Goal: Task Accomplishment & Management: Manage account settings

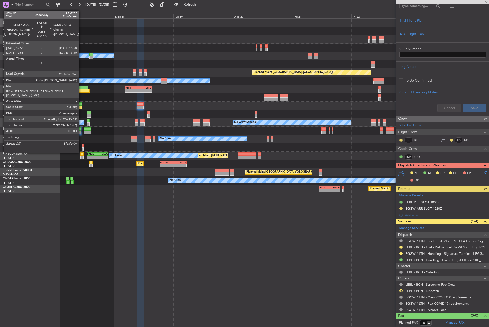
scroll to position [101, 0]
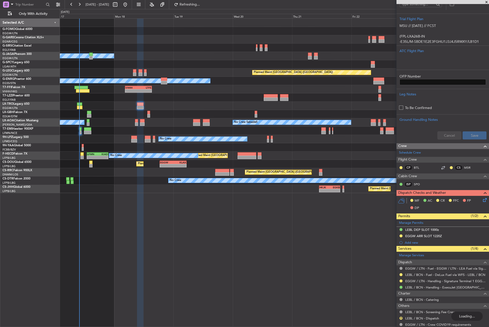
click at [206, 32] on div "Planned Maint Windsor Locks ([PERSON_NAME] Intl)" at bounding box center [274, 31] width 429 height 8
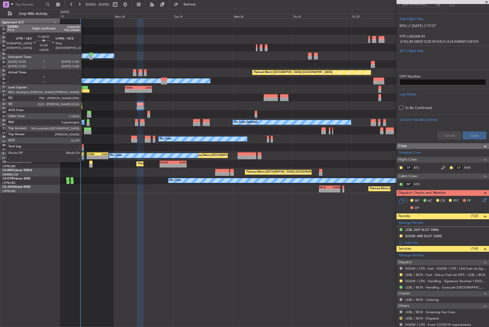
click at [84, 157] on div at bounding box center [82, 157] width 3 height 4
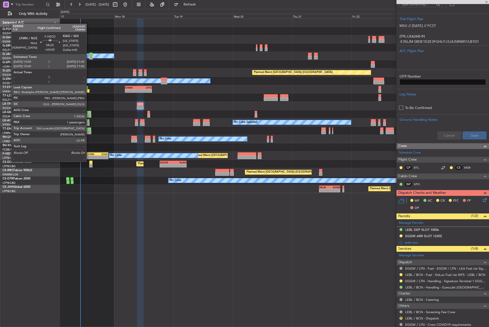
type input "+00:05"
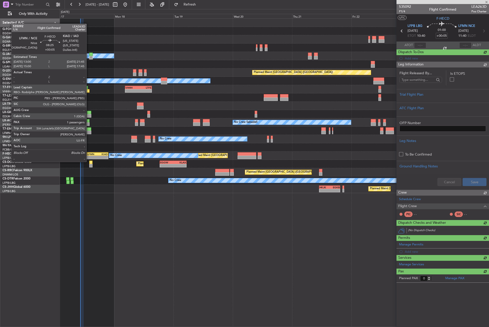
scroll to position [0, 0]
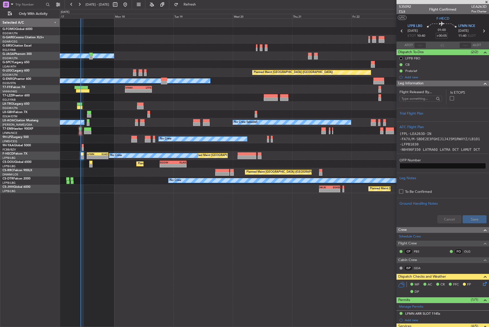
click at [400, 13] on span "P1/4" at bounding box center [405, 11] width 12 height 4
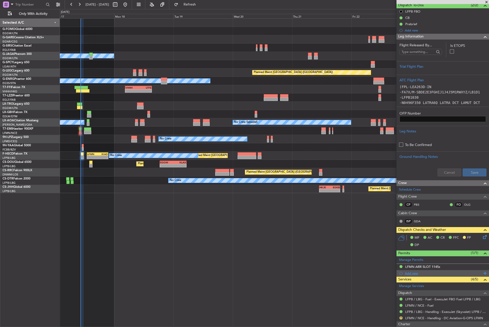
scroll to position [75, 0]
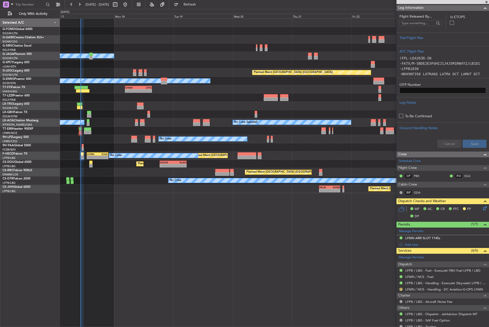
click at [482, 208] on icon at bounding box center [484, 207] width 4 height 4
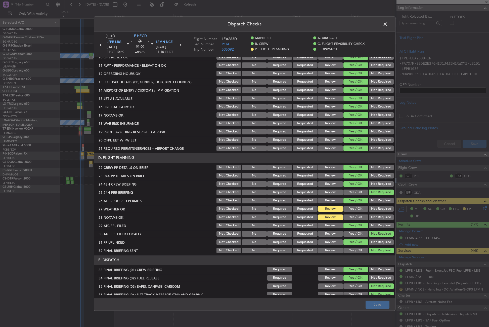
scroll to position [176, 0]
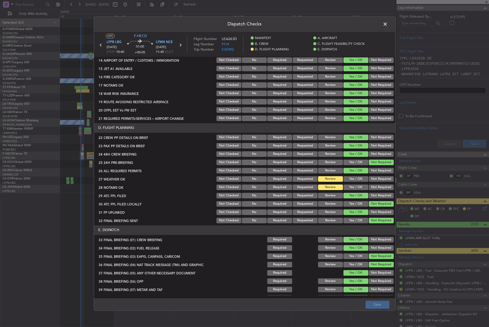
click at [353, 180] on button "Yes / OK" at bounding box center [356, 179] width 25 height 6
click at [353, 188] on button "Yes / OK" at bounding box center [356, 187] width 25 height 6
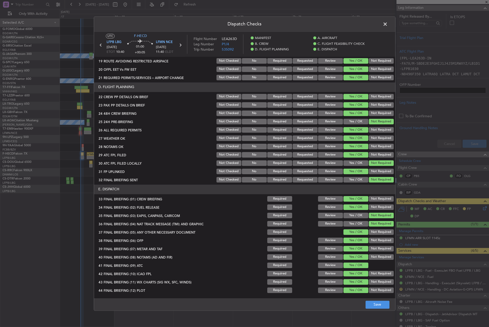
click at [373, 300] on footer "Save" at bounding box center [244, 304] width 301 height 12
click at [373, 303] on button "Save" at bounding box center [378, 304] width 24 height 8
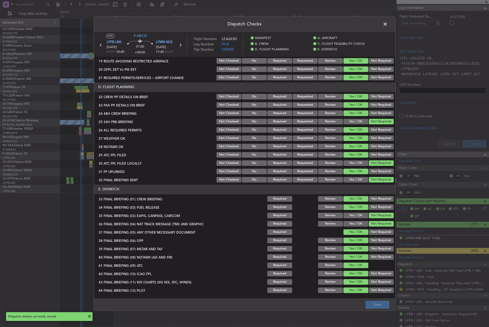
click at [388, 25] on span at bounding box center [388, 25] width 0 height 10
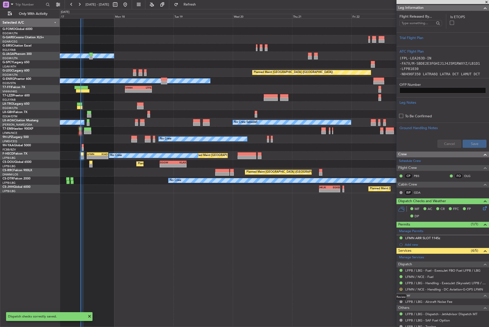
click at [402, 289] on button "R" at bounding box center [401, 289] width 3 height 3
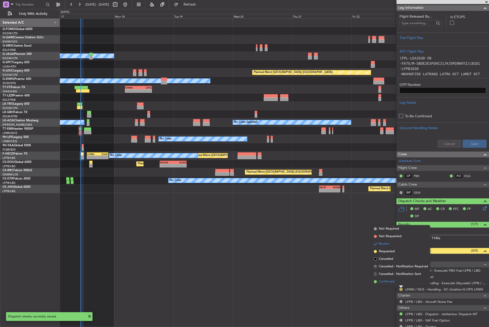
click at [385, 281] on span "Confirmed" at bounding box center [387, 281] width 16 height 5
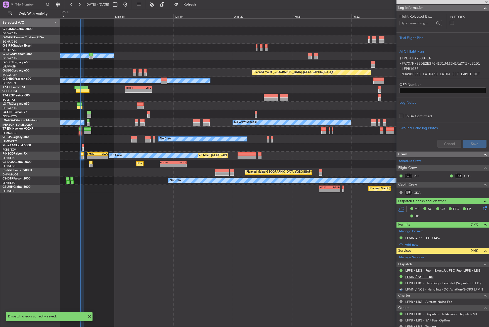
scroll to position [0, 0]
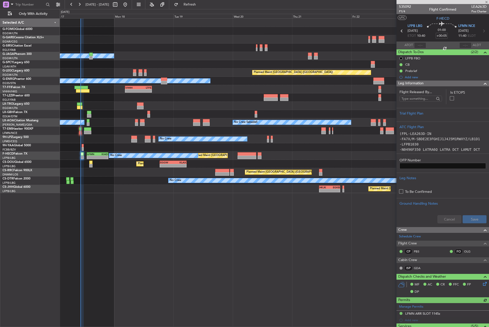
click at [418, 84] on span "Leg Information" at bounding box center [411, 84] width 25 height 6
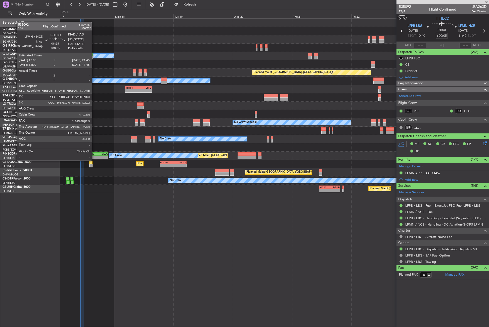
click at [94, 155] on div "LFMN 13:00 Z KIAD 21:45 Z" at bounding box center [98, 154] width 22 height 4
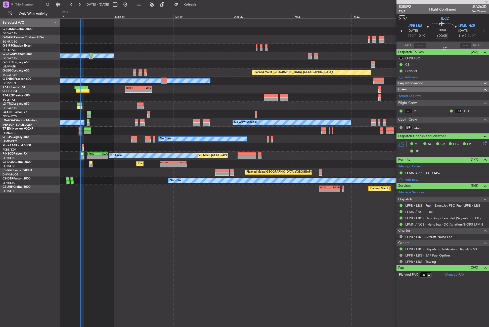
type input "1"
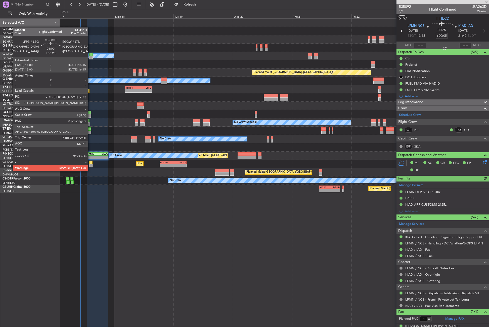
click at [90, 166] on div at bounding box center [90, 166] width 3 height 4
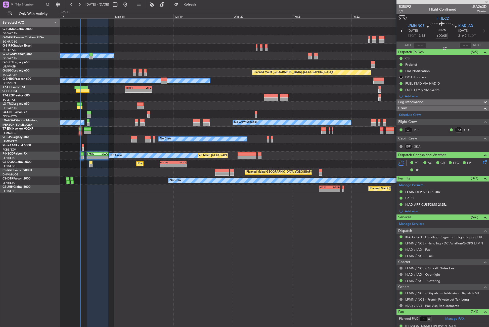
type input "+00:25"
type input "0"
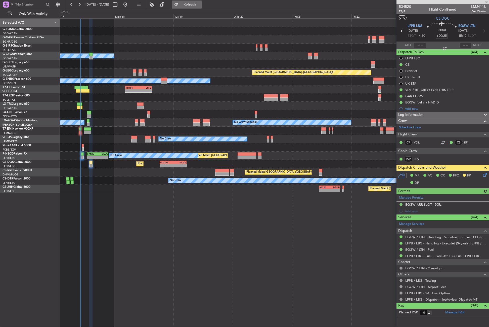
click at [195, 4] on button "Refresh" at bounding box center [187, 5] width 30 height 8
click at [196, 4] on button "Refresh" at bounding box center [187, 5] width 30 height 8
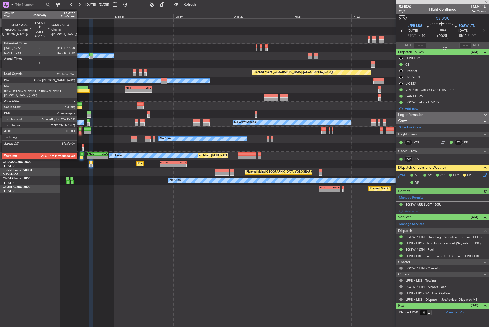
click at [79, 131] on div at bounding box center [80, 133] width 3 height 4
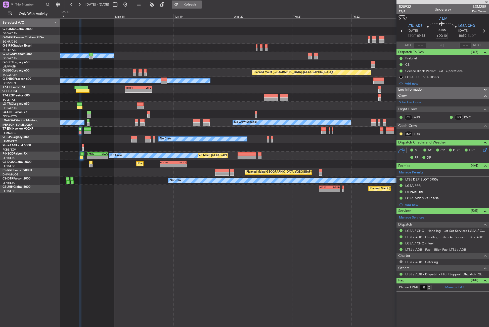
click at [196, 6] on button "Refresh" at bounding box center [187, 5] width 30 height 8
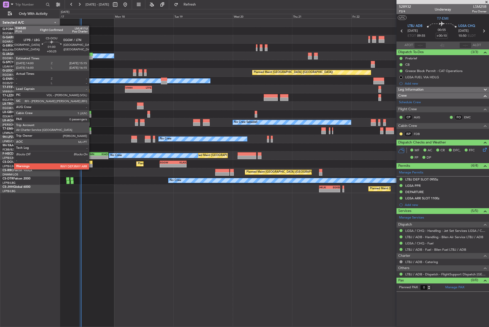
click at [91, 164] on div at bounding box center [90, 166] width 3 height 4
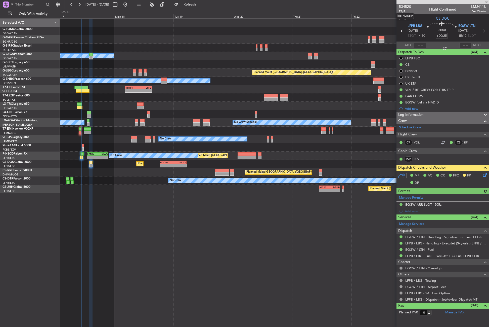
click at [402, 11] on mat-tooltip-component "Trip Number" at bounding box center [405, 15] width 25 height 13
click at [402, 12] on span "P1/4" at bounding box center [405, 11] width 12 height 4
click at [191, 289] on div "Planned Maint Windsor Locks ([PERSON_NAME] Intl) Owner A/C Unavailable [GEOGRAP…" at bounding box center [274, 172] width 429 height 308
click at [165, 41] on div at bounding box center [274, 39] width 429 height 8
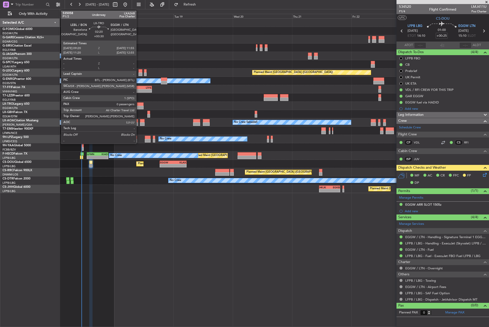
click at [139, 105] on div at bounding box center [140, 104] width 7 height 4
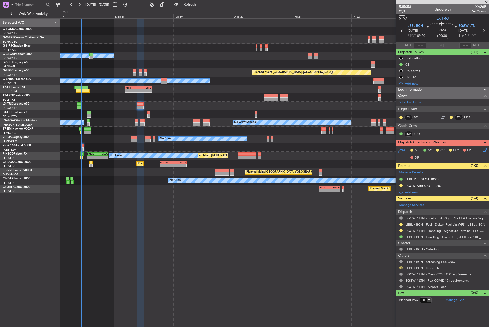
click at [200, 107] on div at bounding box center [274, 106] width 429 height 8
click at [199, 8] on button "Refresh" at bounding box center [187, 5] width 30 height 8
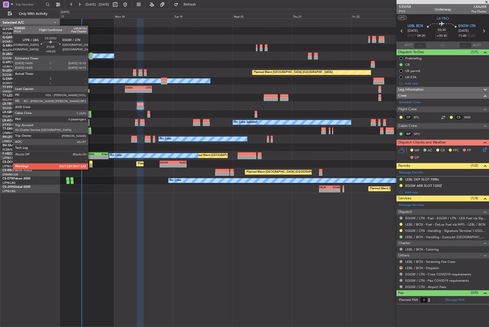
click at [90, 164] on div at bounding box center [90, 166] width 3 height 4
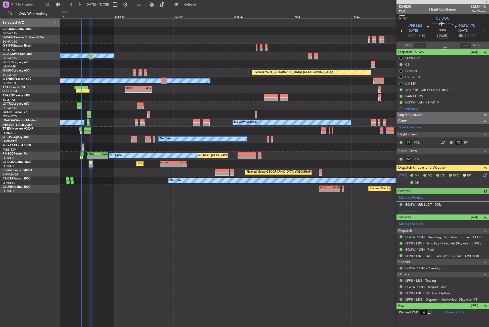
click at [485, 174] on icon at bounding box center [484, 174] width 4 height 4
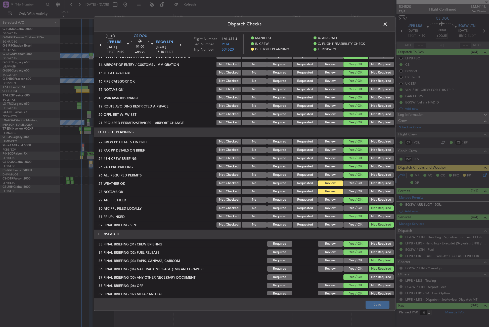
scroll to position [217, 0]
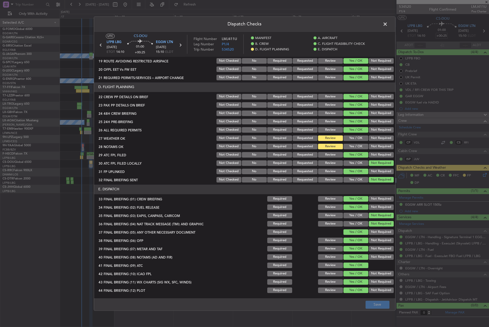
click at [356, 137] on button "Yes / OK" at bounding box center [356, 138] width 25 height 6
click at [355, 146] on button "Yes / OK" at bounding box center [356, 147] width 25 height 6
click at [385, 306] on button "Save" at bounding box center [378, 304] width 24 height 8
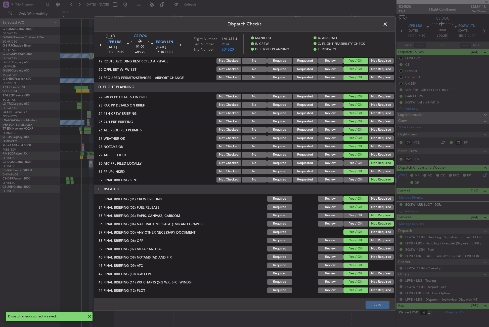
click at [388, 23] on span at bounding box center [388, 25] width 0 height 10
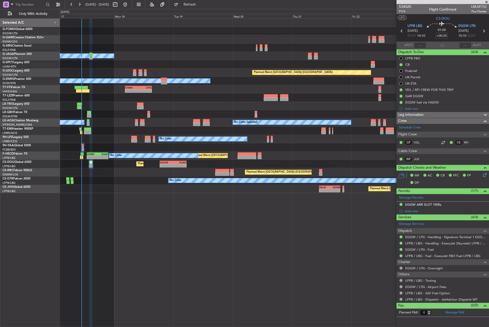
click at [143, 191] on div "Planned Maint [GEOGRAPHIC_DATA] ([GEOGRAPHIC_DATA]) - - HKJK 11:00 Z EGKB 19:30…" at bounding box center [274, 189] width 429 height 8
click at [110, 237] on div "Planned Maint Windsor Locks ([PERSON_NAME] Intl) Owner A/C Unavailable [GEOGRAP…" at bounding box center [274, 172] width 429 height 308
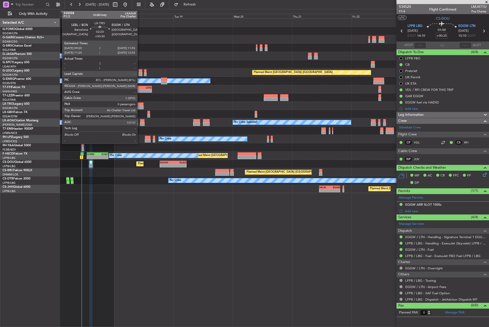
click at [140, 105] on div at bounding box center [140, 104] width 7 height 4
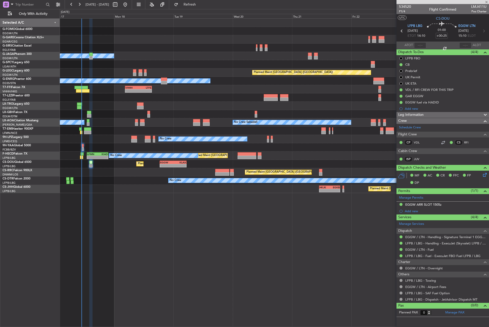
type input "+00:30"
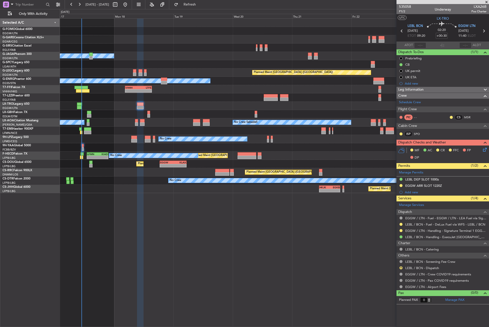
click at [299, 232] on div "Planned Maint Windsor Locks ([PERSON_NAME] Intl) Owner A/C Unavailable [GEOGRAP…" at bounding box center [274, 172] width 429 height 308
click at [199, 238] on div "Planned Maint Windsor Locks ([PERSON_NAME] Intl) Owner A/C Unavailable [GEOGRAP…" at bounding box center [274, 172] width 429 height 308
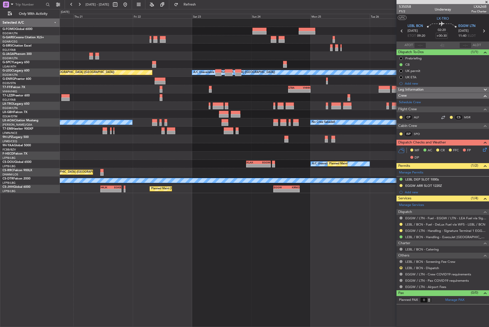
click at [140, 78] on div "A/C Unavailable [GEOGRAPHIC_DATA] ([GEOGRAPHIC_DATA]) Planned Maint [GEOGRAPHIC…" at bounding box center [274, 106] width 429 height 174
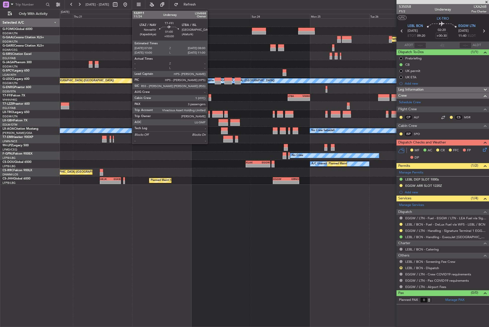
click at [210, 95] on div at bounding box center [210, 96] width 3 height 4
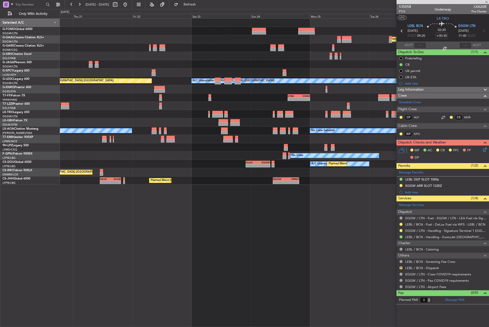
type input "3"
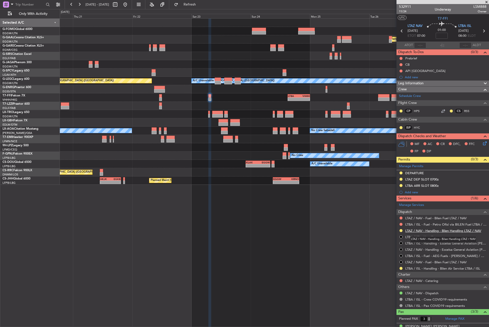
click at [433, 230] on link "LTAZ / NAV - Handling - Bilen Handling LTAZ / NAV" at bounding box center [444, 230] width 76 height 4
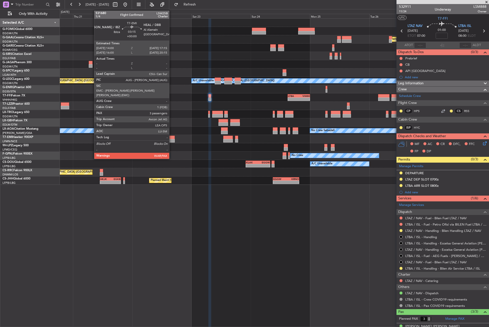
click at [269, 151] on div "Planned Maint Dusseldorf A/C Unavailable [GEOGRAPHIC_DATA] ([GEOGRAPHIC_DATA]) …" at bounding box center [274, 102] width 429 height 166
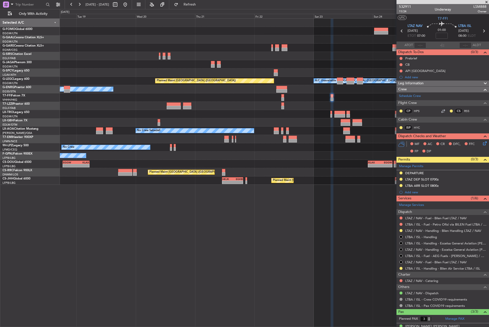
click at [275, 150] on div "Planned Maint Dusseldorf Owner A/C Unavailable [GEOGRAPHIC_DATA] ([GEOGRAPHIC_D…" at bounding box center [274, 102] width 429 height 166
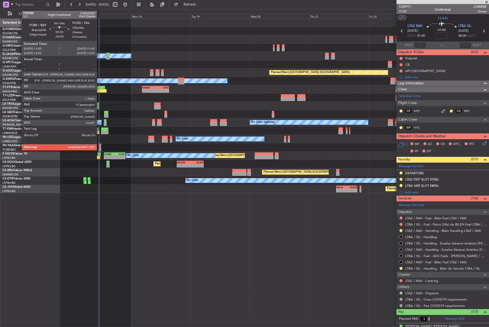
click at [99, 146] on div at bounding box center [100, 146] width 2 height 4
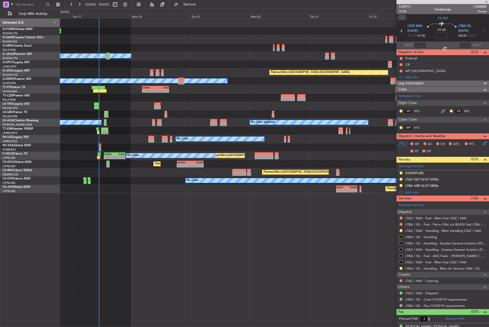
type input "-00:05"
type input "13"
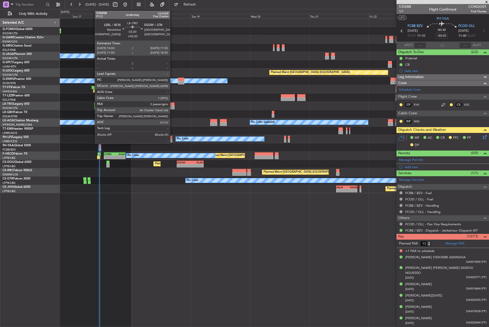
click at [172, 106] on div at bounding box center [171, 108] width 7 height 4
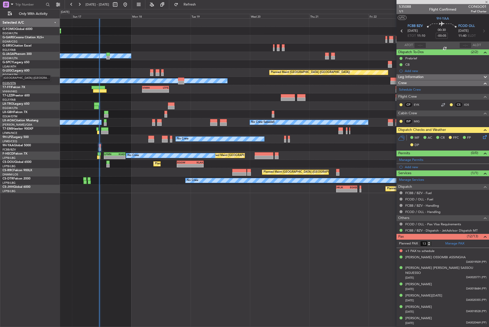
type input "+00:30"
type input "0"
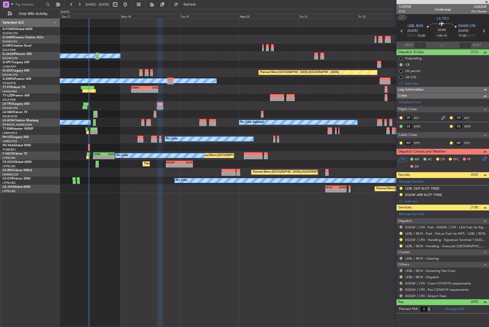
click at [103, 245] on div "Planned Maint Windsor Locks ([PERSON_NAME] Intl) Owner A/C Unavailable [GEOGRAP…" at bounding box center [274, 172] width 429 height 308
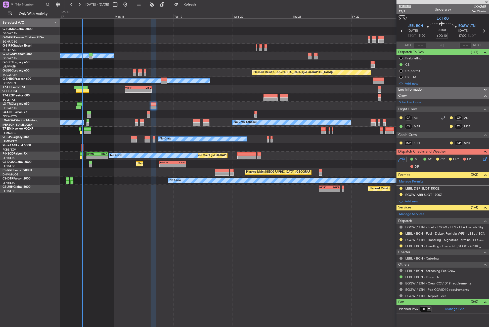
click at [128, 244] on div "Planned Maint Windsor Locks ([PERSON_NAME] Intl) Owner A/C Unavailable [GEOGRAP…" at bounding box center [274, 172] width 429 height 308
click at [201, 3] on span "Refresh" at bounding box center [189, 5] width 21 height 4
click at [193, 4] on button "Refresh" at bounding box center [187, 5] width 30 height 8
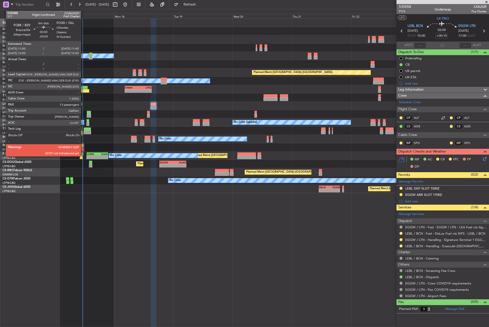
click at [83, 146] on div at bounding box center [83, 146] width 2 height 4
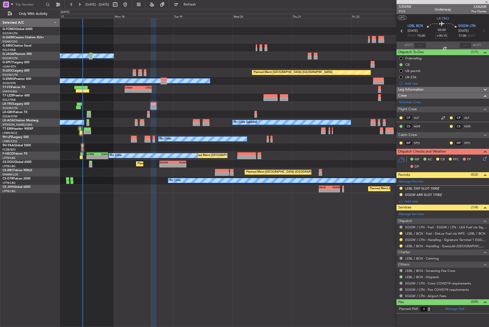
type input "-00:05"
type input "13"
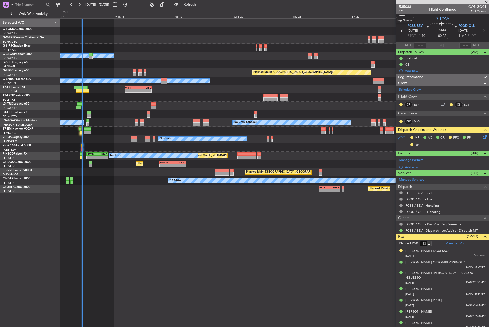
click at [401, 11] on span "1/1" at bounding box center [405, 11] width 12 height 4
click at [194, 1] on button "Refresh" at bounding box center [187, 5] width 30 height 8
click at [191, 4] on button "Refresh" at bounding box center [187, 5] width 30 height 8
click at [194, 5] on button "Refresh" at bounding box center [187, 5] width 30 height 8
click at [193, 6] on button "Refresh" at bounding box center [187, 5] width 30 height 8
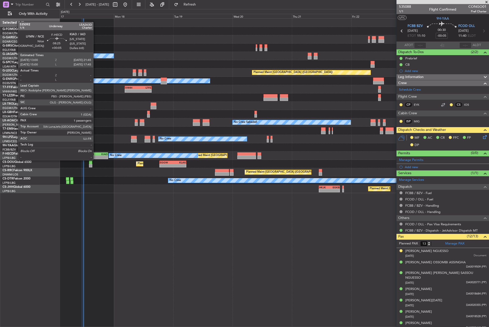
click at [96, 155] on div "LFMN" at bounding box center [92, 153] width 10 height 3
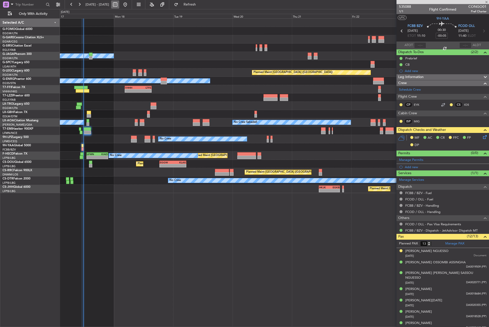
type input "+00:05"
type input "1"
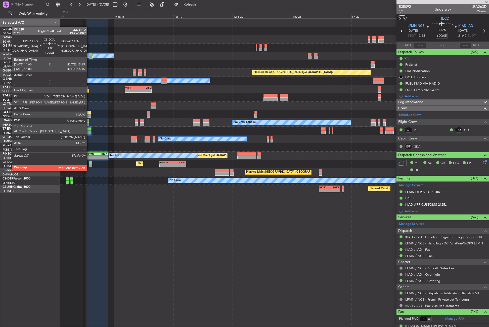
click at [89, 166] on div at bounding box center [90, 166] width 3 height 4
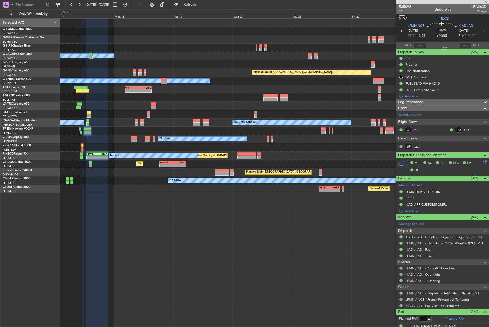
type input "+00:25"
type input "0"
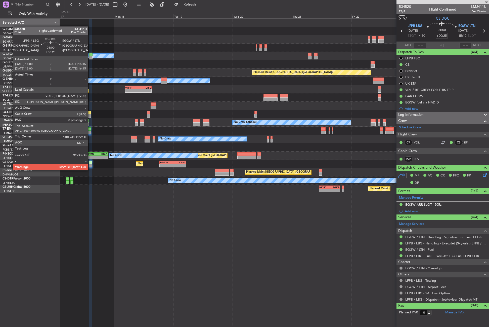
click at [90, 165] on div at bounding box center [90, 166] width 3 height 4
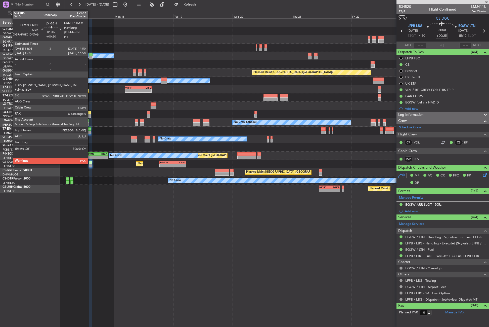
click at [90, 116] on div at bounding box center [89, 116] width 5 height 4
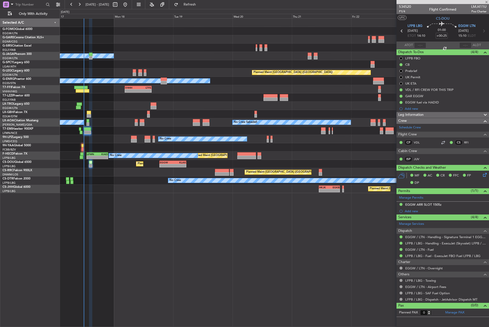
type input "+00:20"
type input "6"
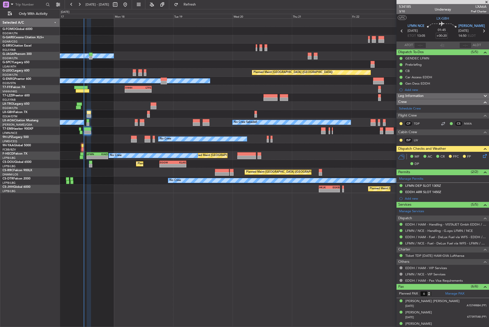
scroll to position [39, 0]
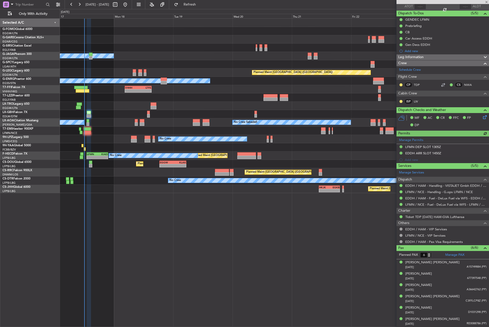
click at [108, 133] on div at bounding box center [274, 131] width 429 height 8
click at [193, 7] on button "Refreshing..." at bounding box center [187, 5] width 30 height 8
click at [135, 235] on div "Planned Maint Windsor Locks ([PERSON_NAME] Intl) Owner A/C Unavailable [GEOGRAP…" at bounding box center [274, 172] width 429 height 308
click at [197, 267] on div "Planned Maint Windsor Locks ([PERSON_NAME] Intl) Owner A/C Unavailable [GEOGRAP…" at bounding box center [274, 172] width 429 height 308
click at [212, 34] on div "Planned Maint Windsor Locks ([PERSON_NAME] Intl)" at bounding box center [274, 31] width 429 height 8
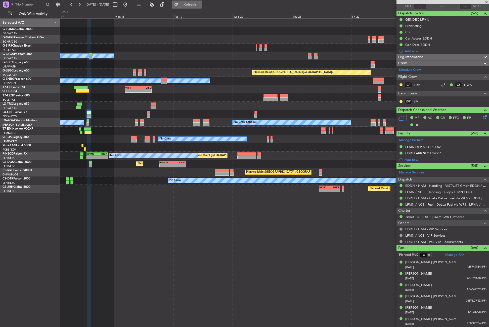
click at [202, 1] on button "Refresh" at bounding box center [187, 5] width 30 height 8
click at [167, 234] on div "Planned Maint Windsor Locks ([PERSON_NAME] Intl) Owner A/C Unavailable [GEOGRAP…" at bounding box center [274, 172] width 429 height 308
click at [198, 3] on span "Refresh" at bounding box center [189, 5] width 21 height 4
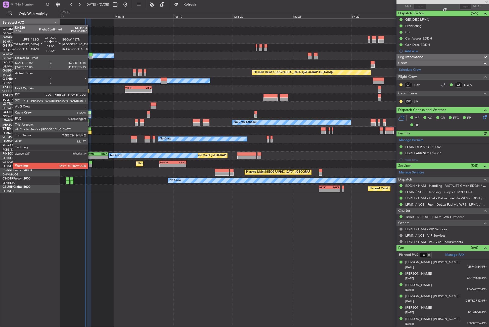
click at [90, 164] on div at bounding box center [90, 166] width 3 height 4
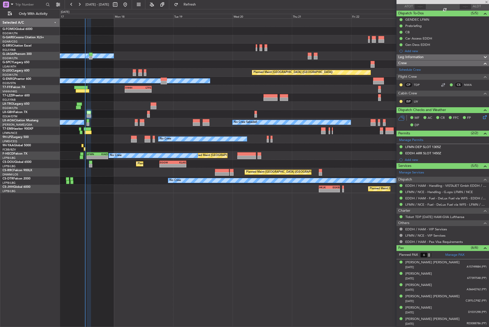
type input "+00:25"
type input "0"
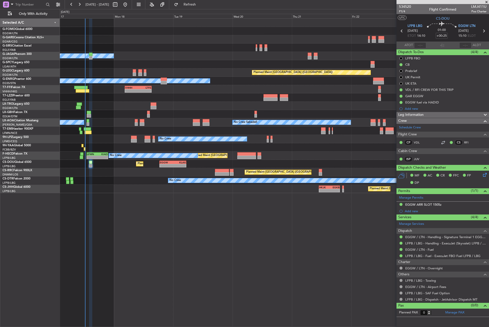
click at [270, 206] on div "Planned Maint Windsor Locks ([PERSON_NAME] Intl) Owner A/C Unavailable [GEOGRAP…" at bounding box center [274, 172] width 429 height 308
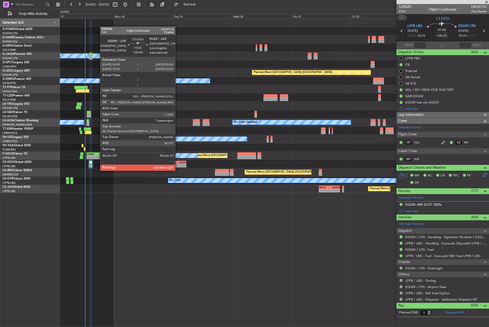
click at [178, 166] on div "-" at bounding box center [179, 165] width 13 height 3
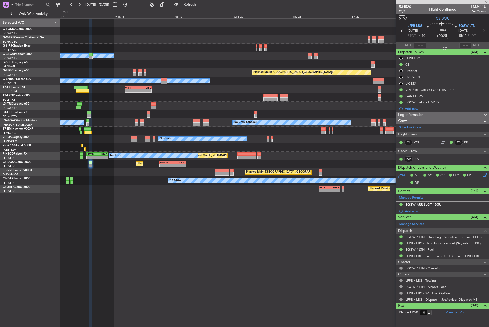
type input "+00:40"
type input "7"
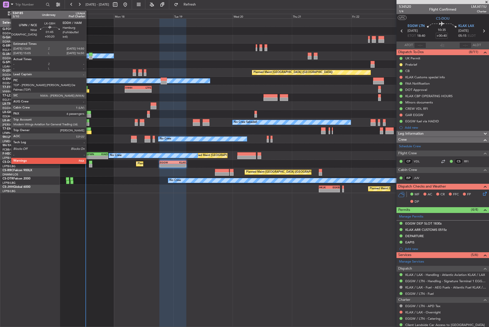
click at [89, 116] on div at bounding box center [89, 116] width 5 height 4
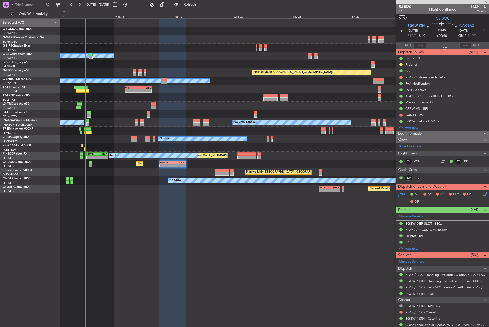
type input "+00:20"
type input "6"
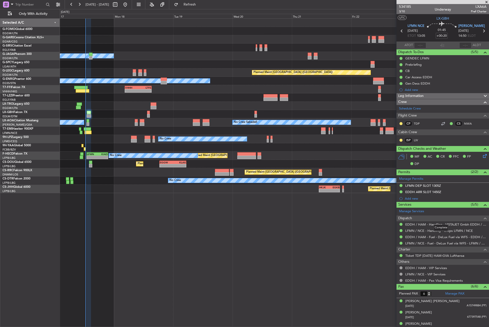
click at [435, 224] on div "Complete" at bounding box center [441, 227] width 15 height 6
click at [408, 224] on link "EDDH / HAM - Handling - VISTAJET Gmbh EDDH / HAM" at bounding box center [446, 224] width 81 height 4
click at [149, 282] on div "Planned Maint Windsor Locks (Bradley Intl) Owner Planned Maint London (Luton) A…" at bounding box center [274, 172] width 429 height 308
click at [208, 243] on div "Planned Maint Windsor Locks (Bradley Intl) Owner Planned Maint London (Luton) A…" at bounding box center [274, 172] width 429 height 308
click at [133, 259] on div "Planned Maint Windsor Locks (Bradley Intl) Owner Planned Maint London (Luton) A…" at bounding box center [274, 172] width 429 height 308
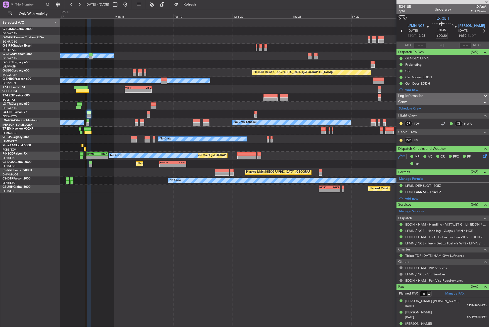
click at [105, 204] on div "Planned Maint Windsor Locks (Bradley Intl) Owner Planned Maint London (Luton) A…" at bounding box center [274, 172] width 429 height 308
click at [107, 170] on div "Planned Maint [GEOGRAPHIC_DATA] ([GEOGRAPHIC_DATA])" at bounding box center [274, 172] width 429 height 8
click at [164, 208] on div "Planned Maint Windsor Locks (Bradley Intl) Owner Planned Maint London (Luton) A…" at bounding box center [274, 172] width 429 height 308
click at [92, 221] on div "Planned Maint Windsor Locks (Bradley Intl) Owner Planned Maint London (Luton) A…" at bounding box center [274, 172] width 429 height 308
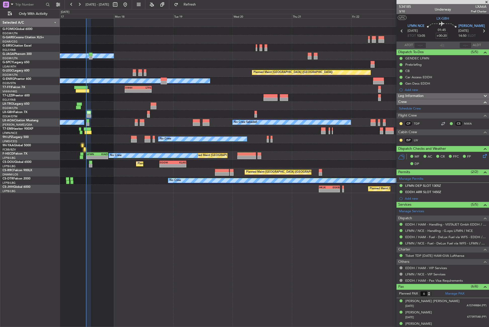
click at [201, 236] on div "Planned Maint Windsor Locks ([PERSON_NAME] Intl) Owner A/C Unavailable [GEOGRAP…" at bounding box center [274, 172] width 429 height 308
click at [190, 7] on button "Refresh" at bounding box center [187, 5] width 30 height 8
click at [179, 40] on div at bounding box center [274, 39] width 429 height 8
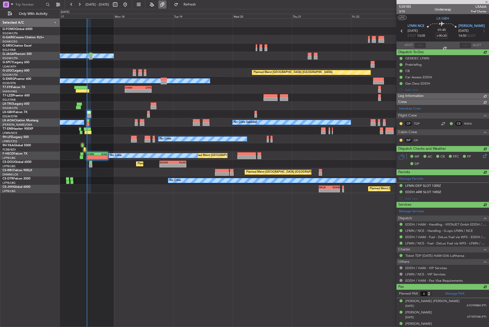
type input "13:01"
